Goal: Task Accomplishment & Management: Use online tool/utility

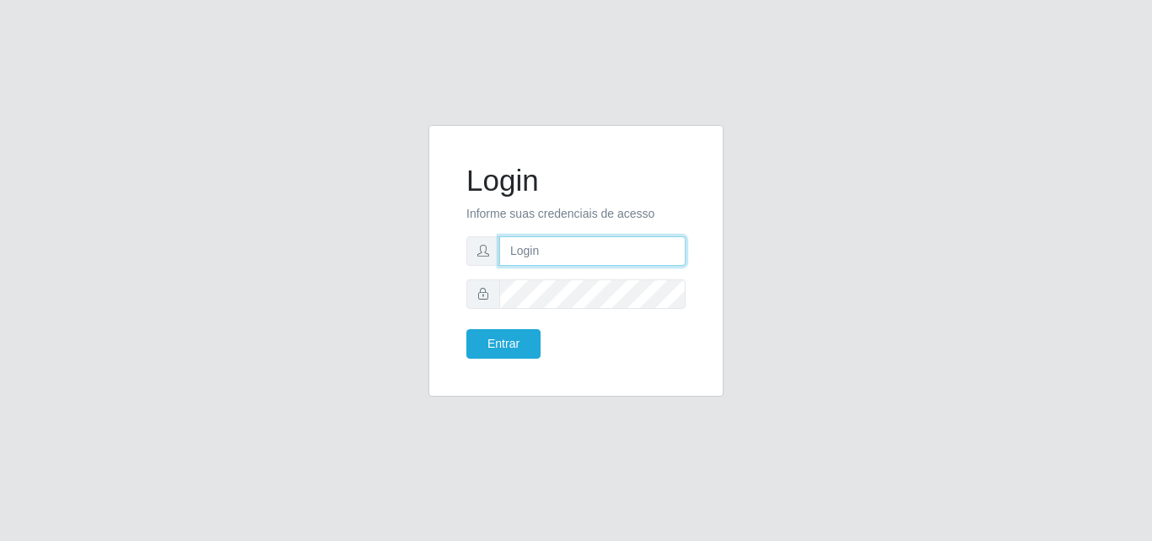
click at [622, 245] on input "text" at bounding box center [592, 251] width 186 height 30
type input "ana@saullus"
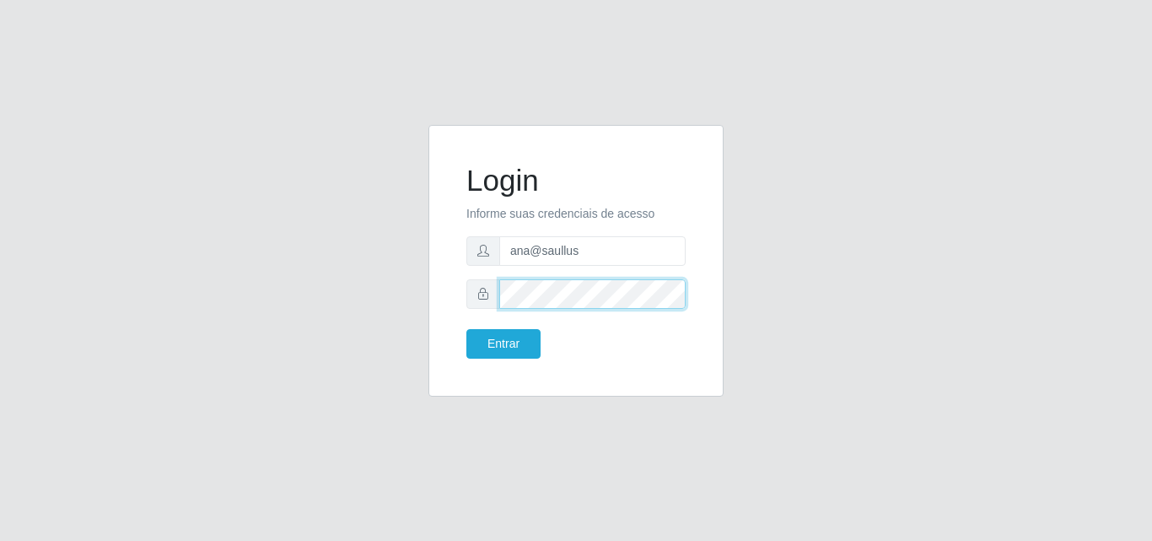
click at [466, 329] on button "Entrar" at bounding box center [503, 344] width 74 height 30
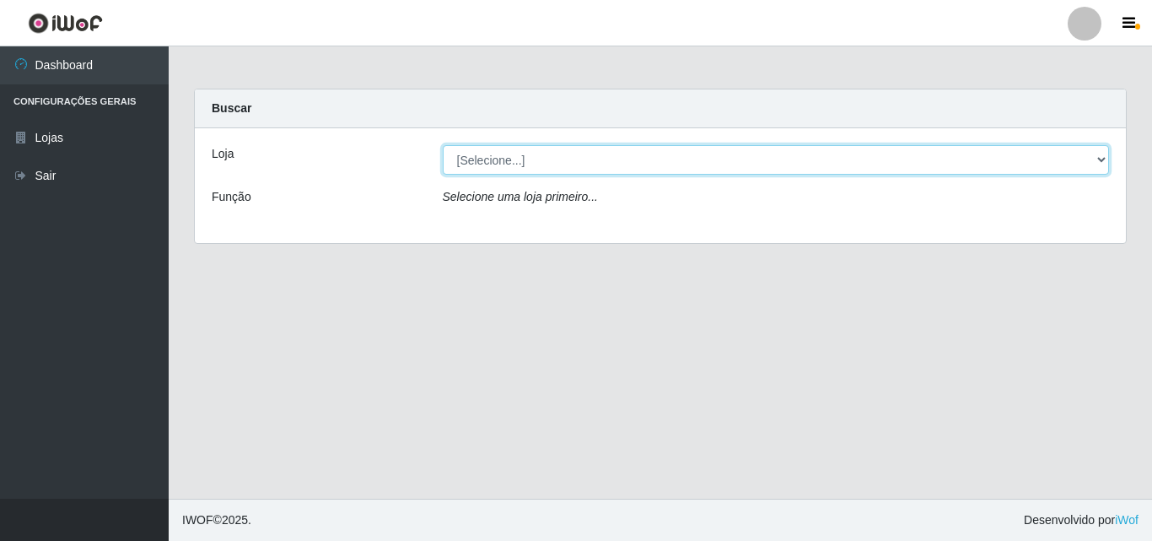
click at [1093, 164] on select "[Selecione...] Saullus Supermercados" at bounding box center [776, 160] width 667 height 30
select select "423"
click at [443, 145] on select "[Selecione...] Saullus Supermercados" at bounding box center [776, 160] width 667 height 30
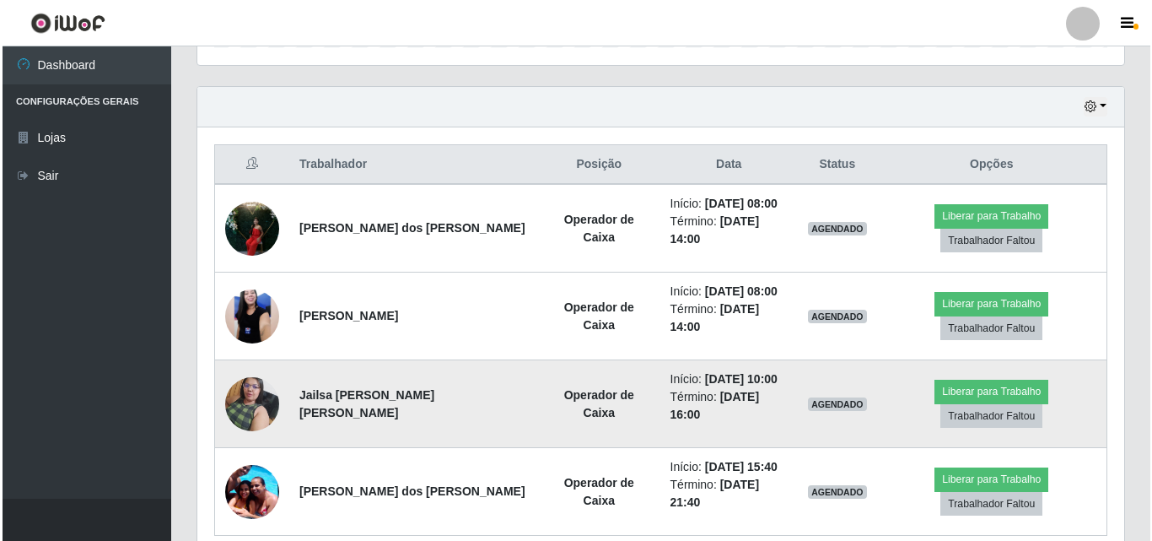
scroll to position [579, 0]
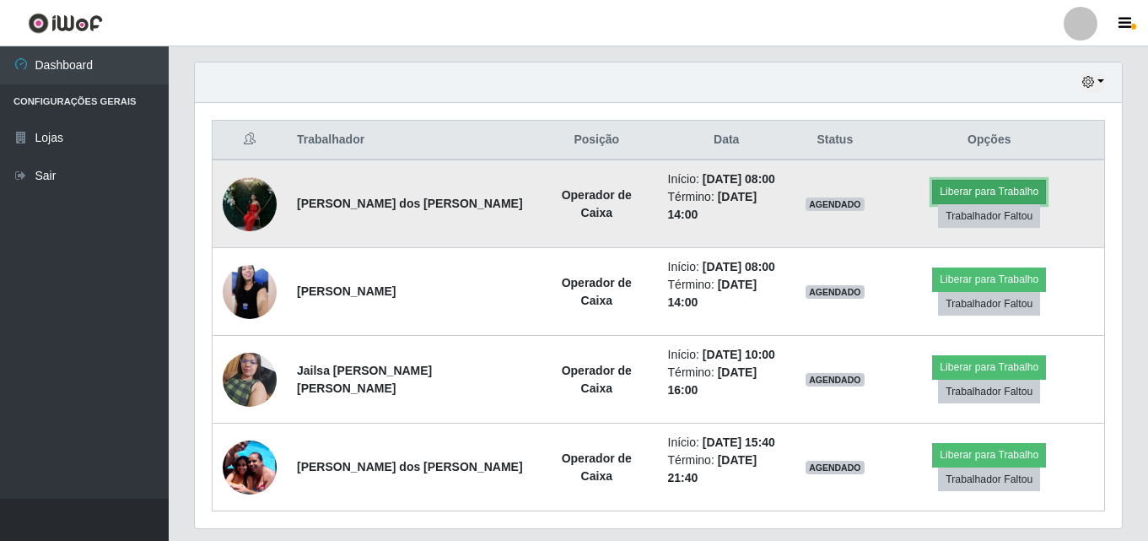
click at [969, 202] on button "Liberar para Trabalho" at bounding box center [989, 192] width 114 height 24
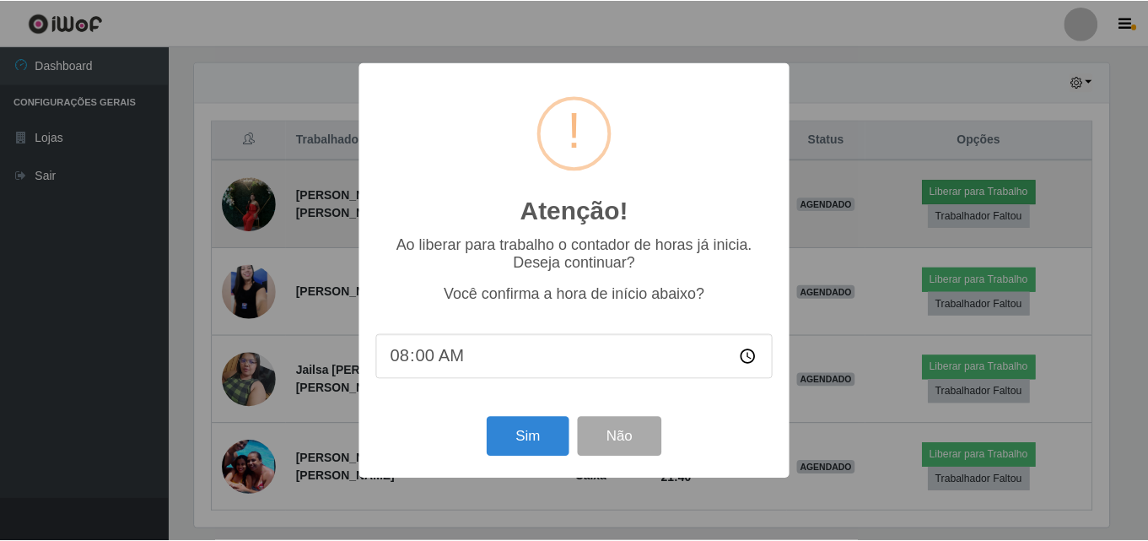
scroll to position [350, 919]
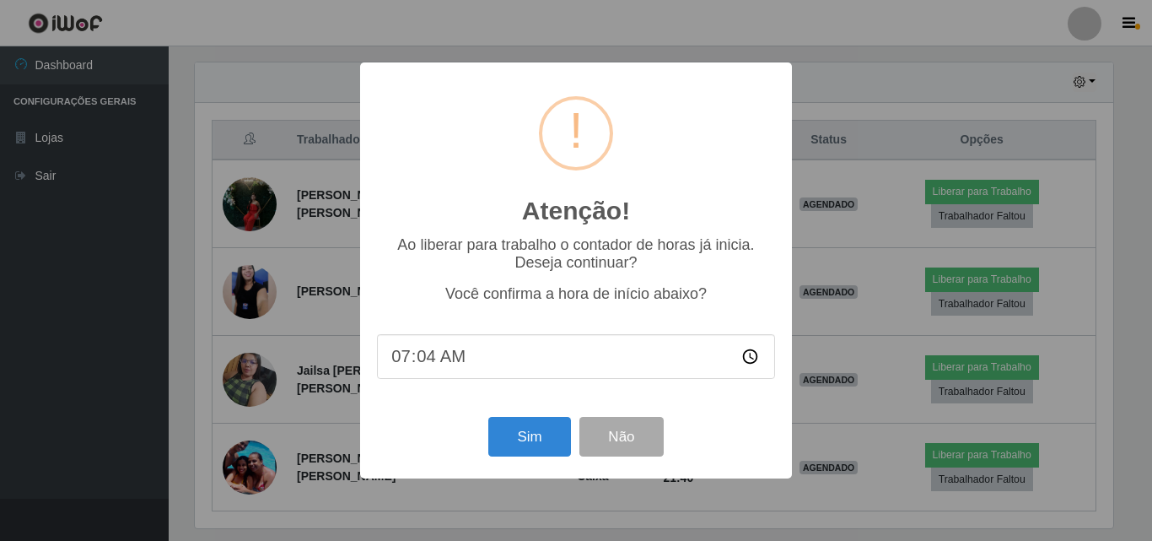
type input "07:45"
click at [516, 438] on button "Sim" at bounding box center [529, 437] width 82 height 40
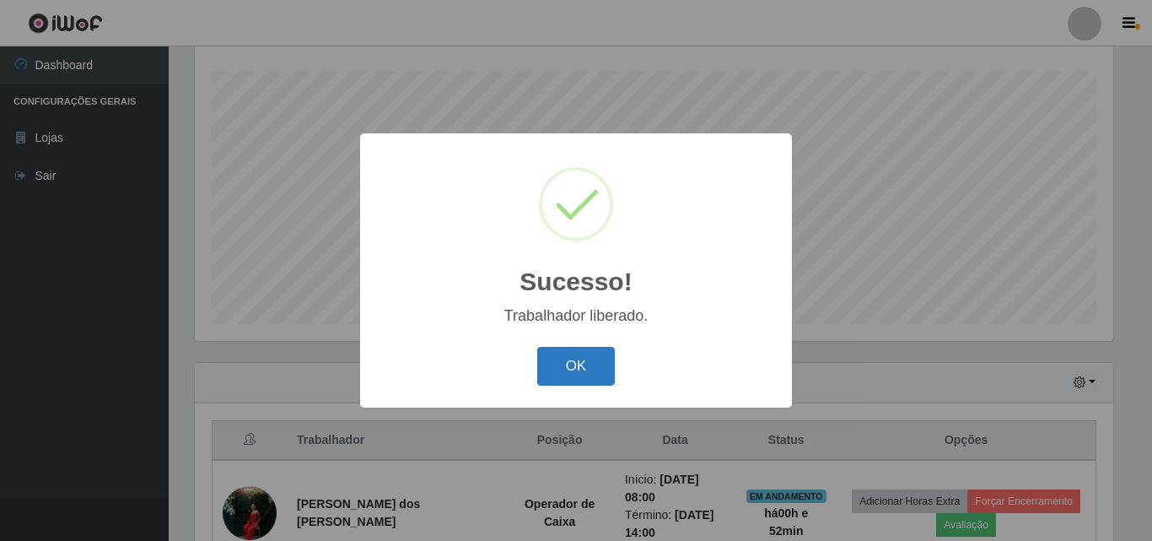
click at [563, 348] on button "OK" at bounding box center [576, 367] width 78 height 40
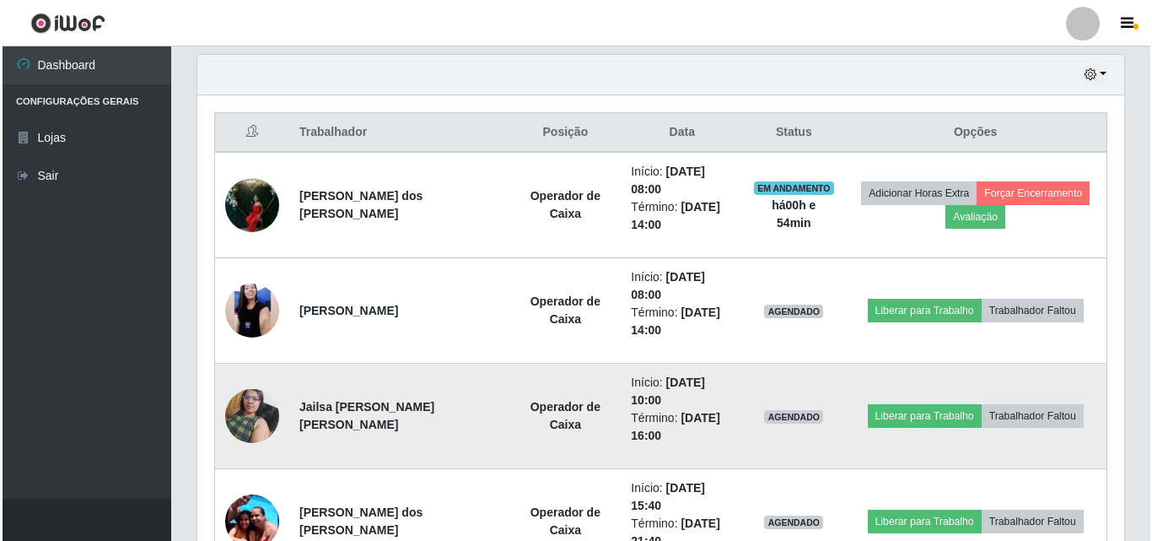
scroll to position [617, 0]
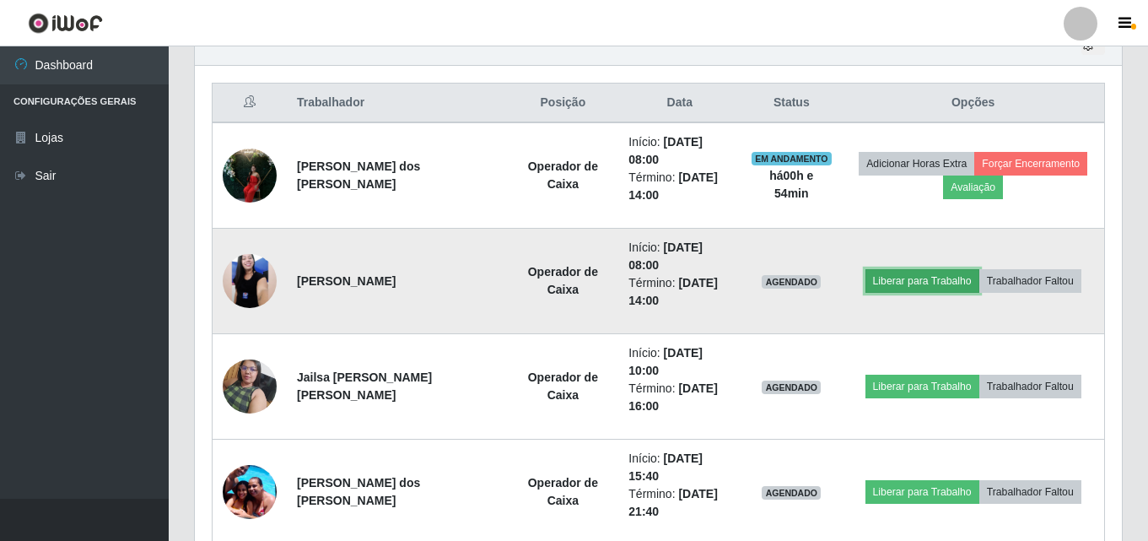
click at [909, 269] on button "Liberar para Trabalho" at bounding box center [922, 281] width 114 height 24
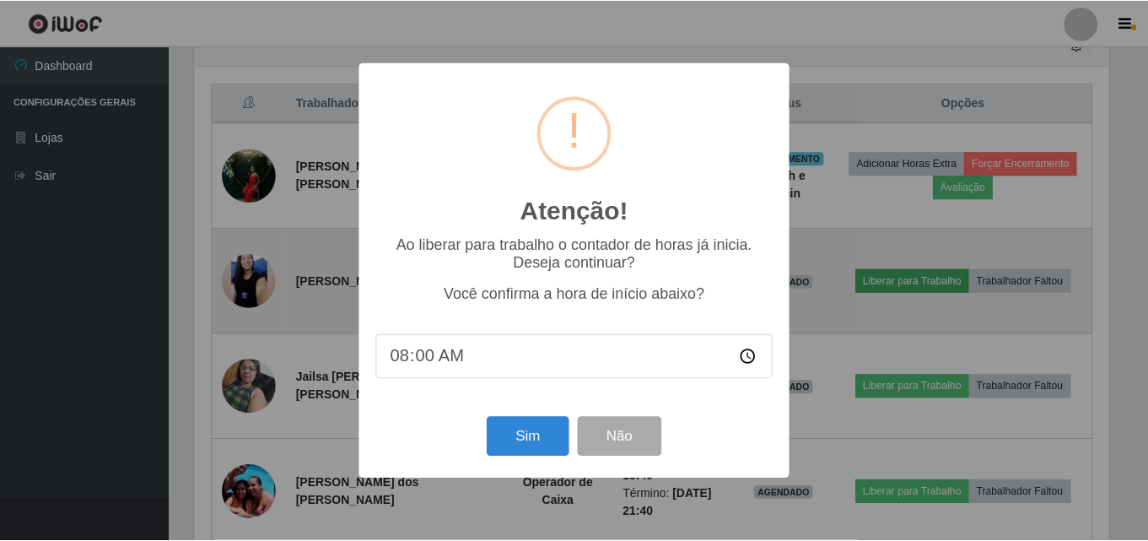
scroll to position [350, 919]
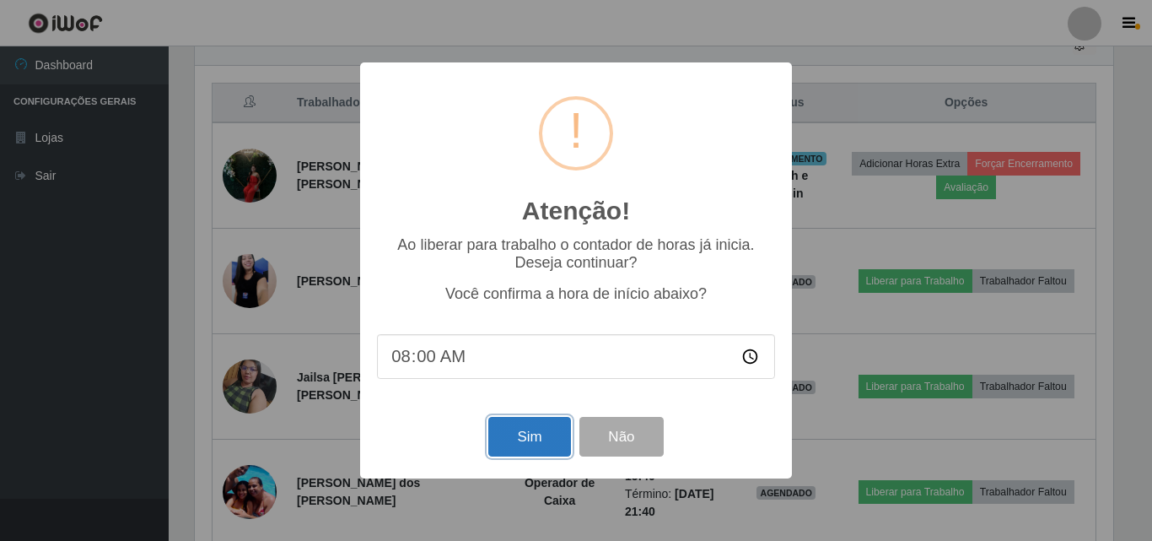
click at [512, 430] on button "Sim" at bounding box center [529, 437] width 82 height 40
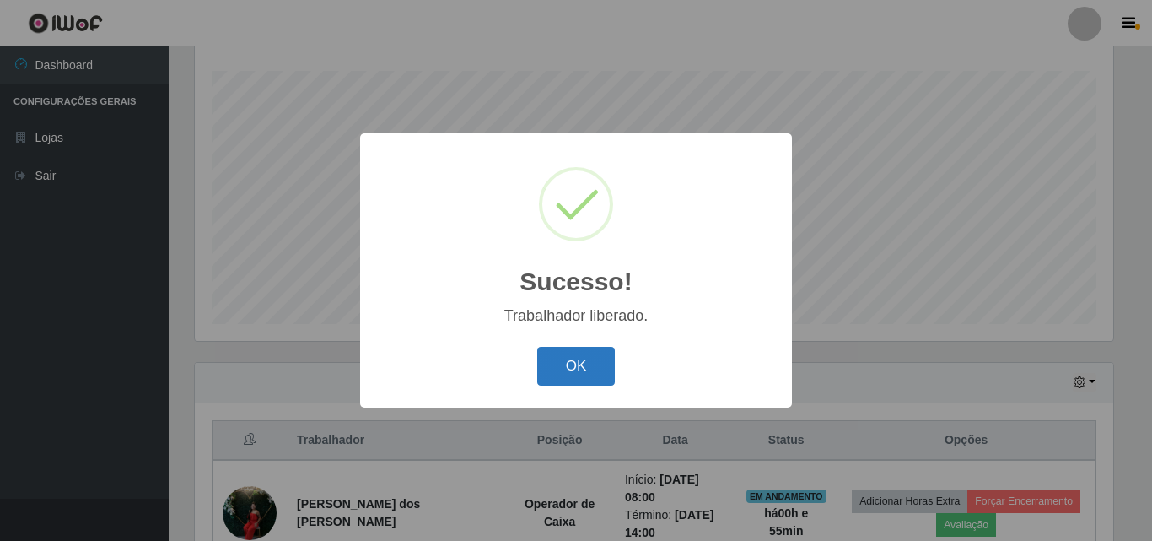
click at [597, 365] on button "OK" at bounding box center [576, 367] width 78 height 40
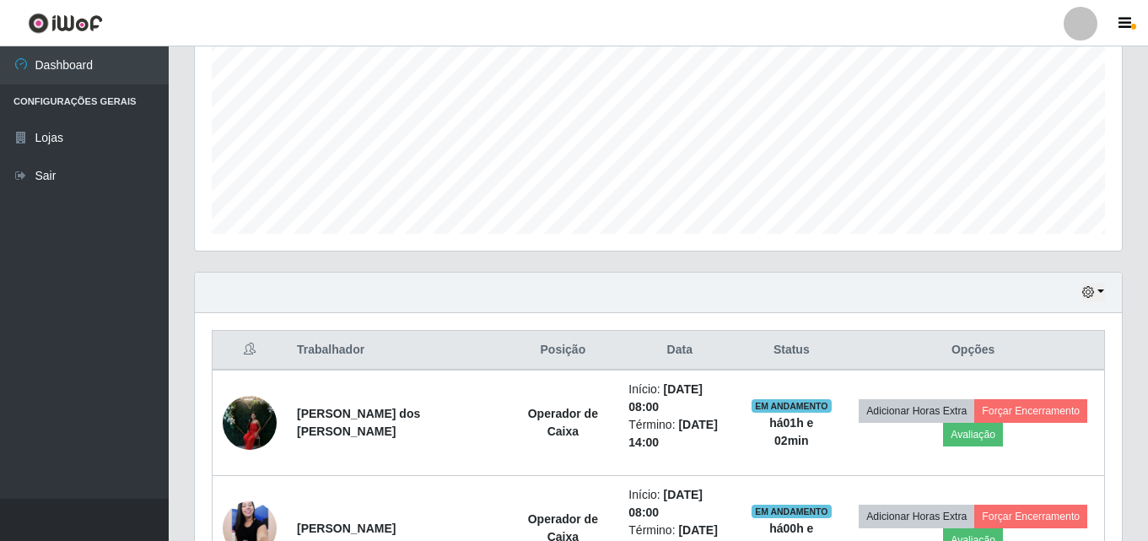
scroll to position [630, 0]
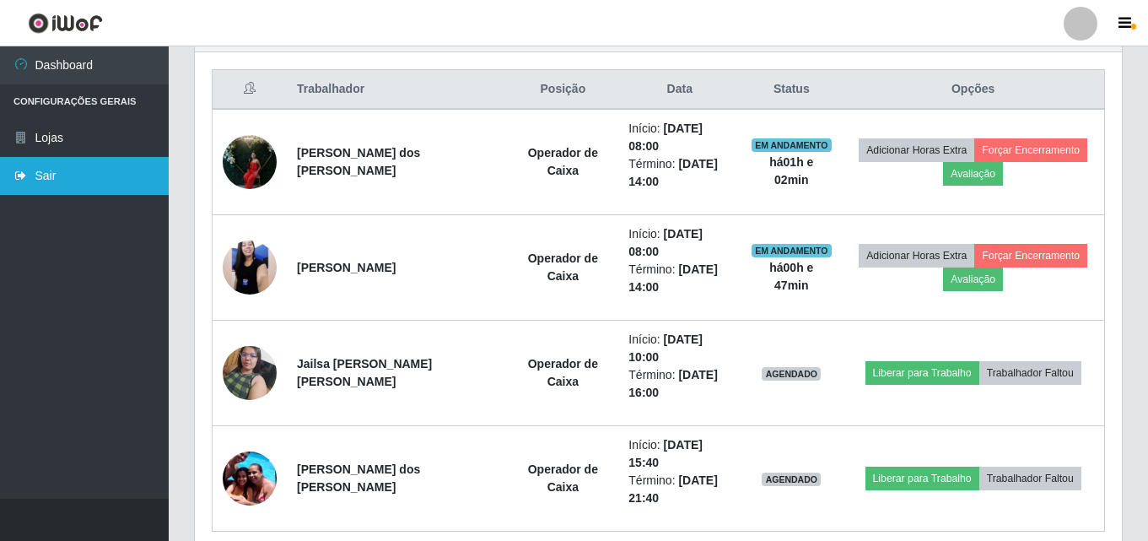
click at [124, 192] on link "Sair" at bounding box center [84, 176] width 169 height 38
